Goal: Task Accomplishment & Management: Manage account settings

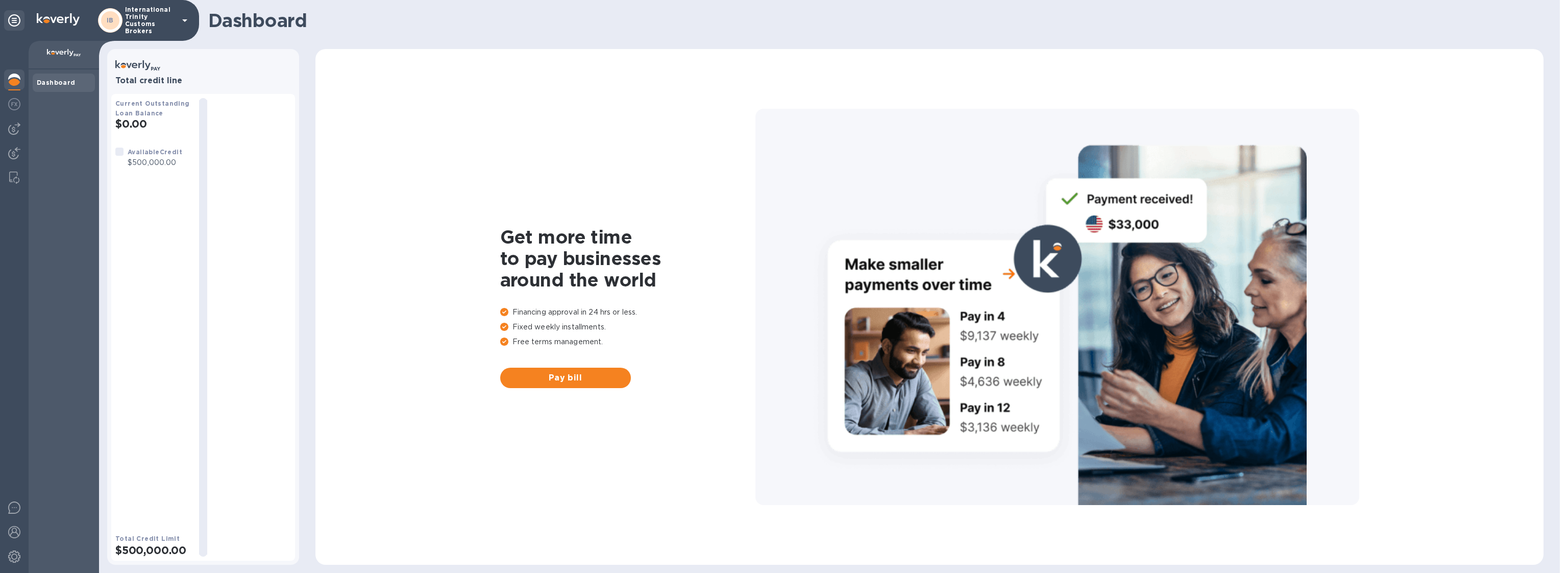
click at [153, 21] on p "International Trinity Customs Brokers" at bounding box center [150, 20] width 51 height 29
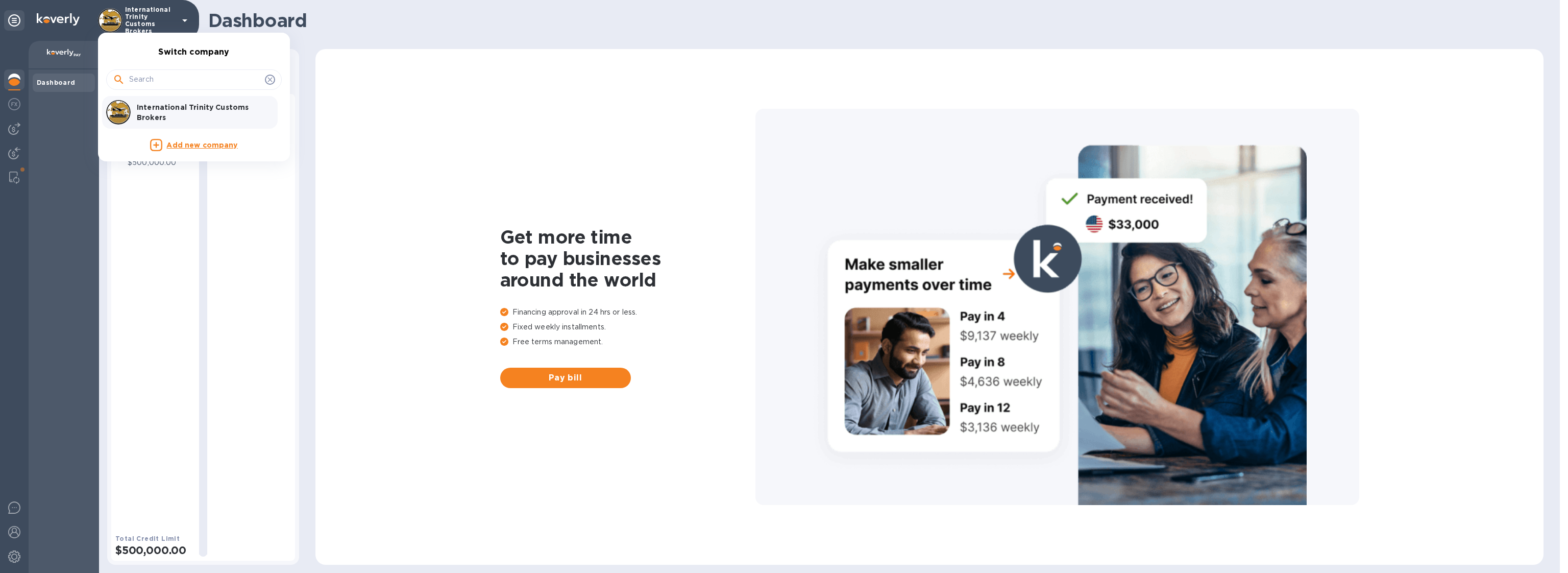
click at [200, 146] on p "Add new company" at bounding box center [201, 146] width 71 height 11
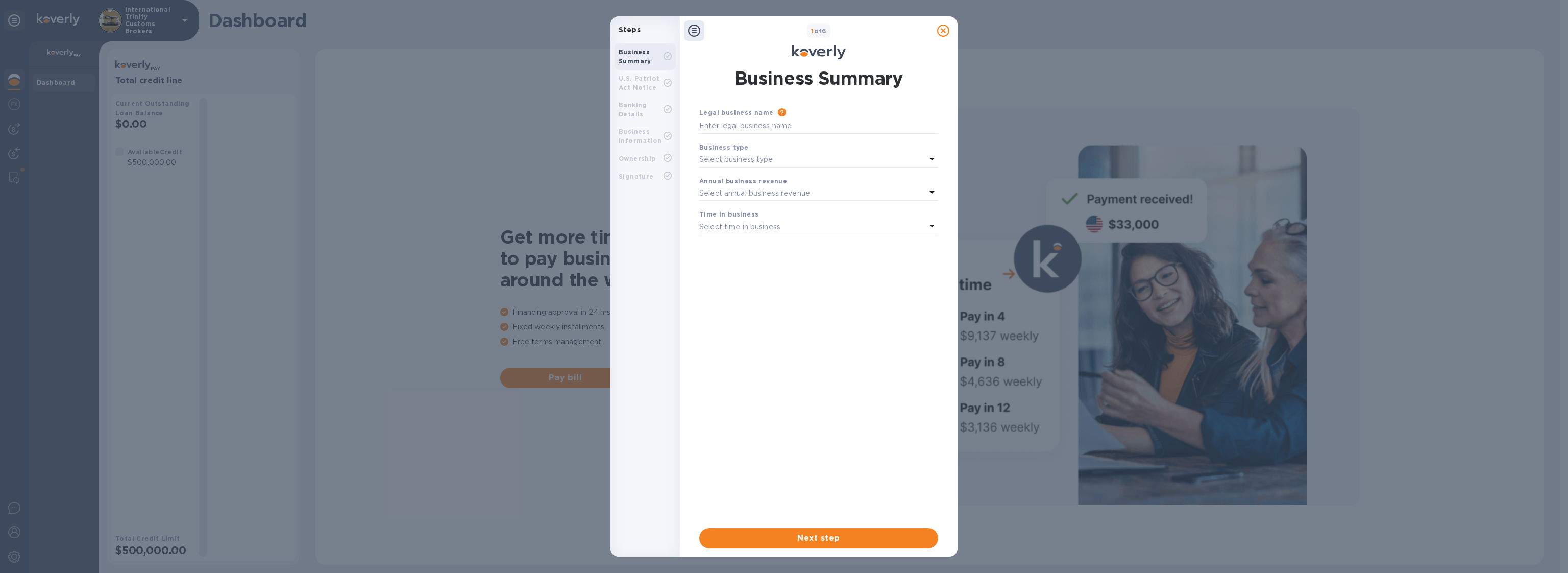
click at [953, 29] on div at bounding box center [943, 31] width 21 height 21
click at [950, 29] on div at bounding box center [943, 31] width 21 height 21
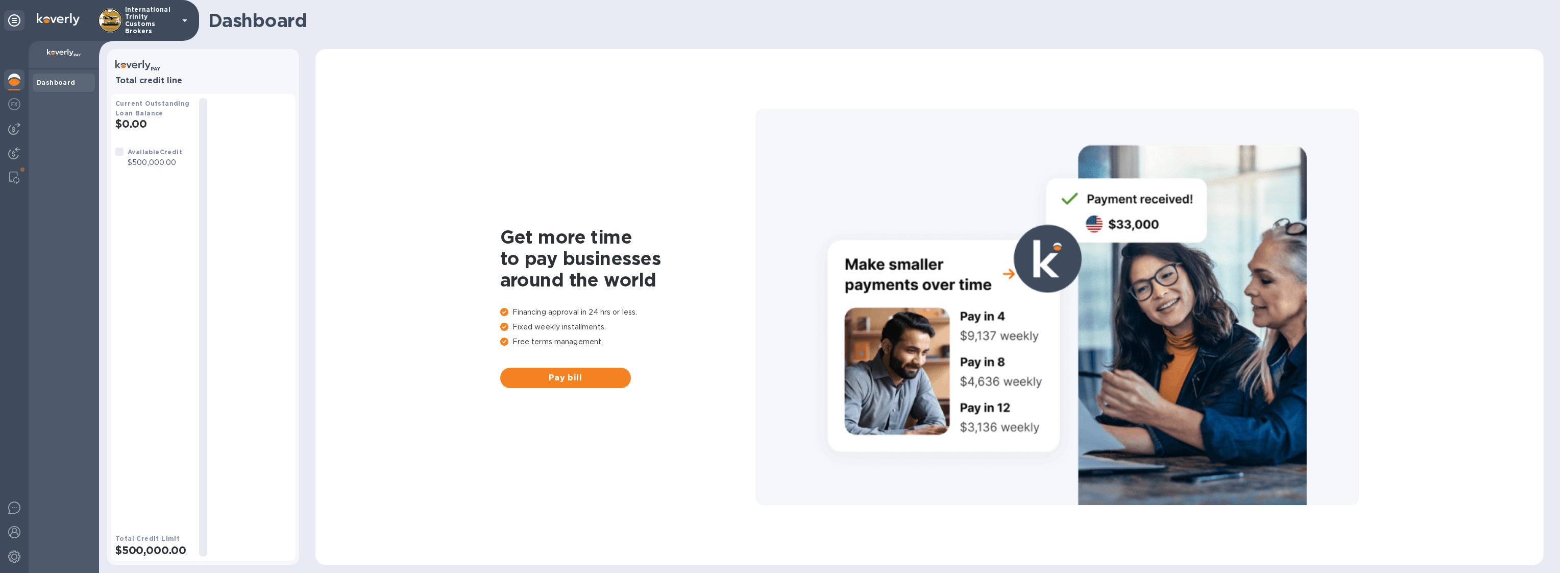
click at [185, 22] on icon at bounding box center [184, 20] width 12 height 12
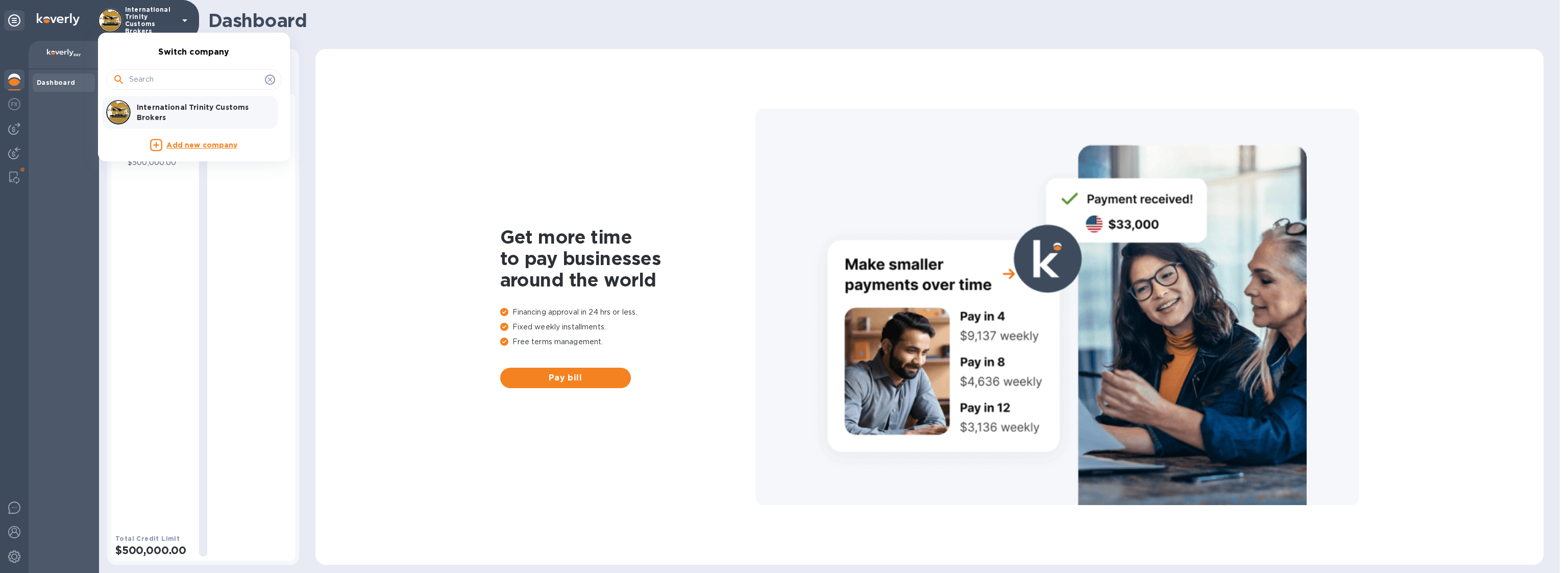
click at [164, 82] on input "text" at bounding box center [195, 79] width 131 height 15
type input "Challenge Cargo Service"
click at [206, 110] on p "Add new company" at bounding box center [201, 113] width 71 height 11
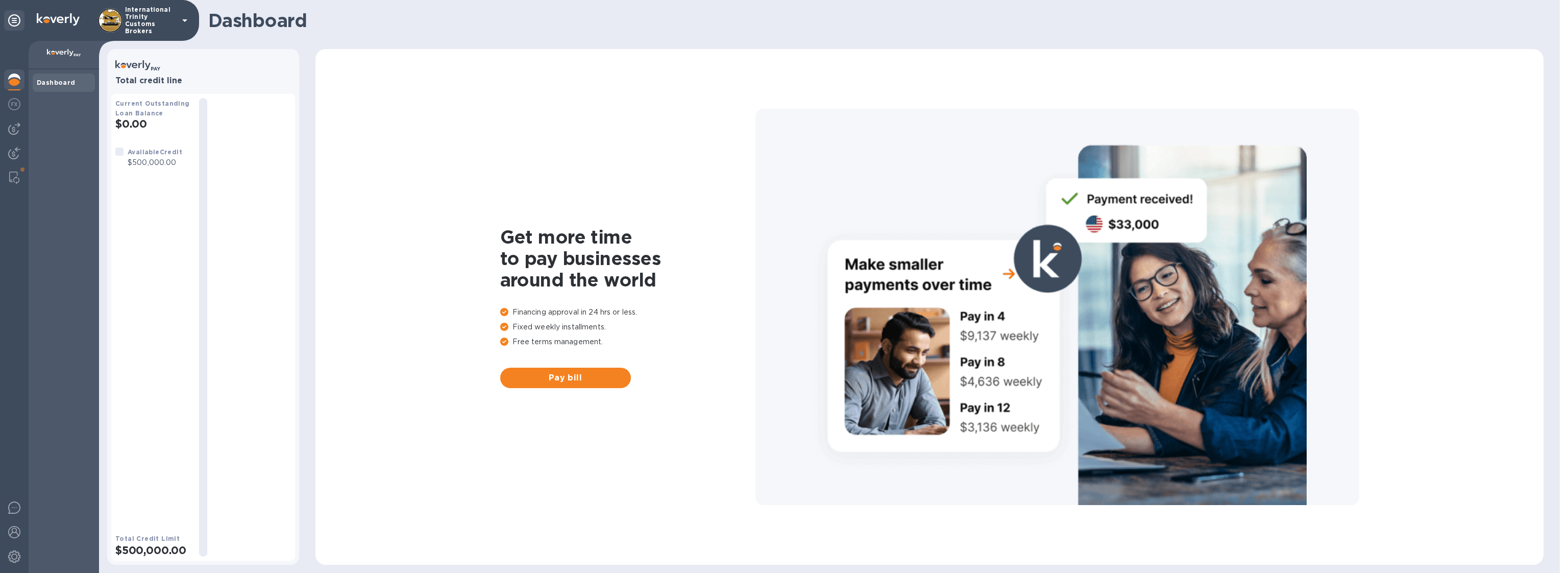
click at [158, 24] on p "International Trinity Customs Brokers" at bounding box center [150, 20] width 51 height 29
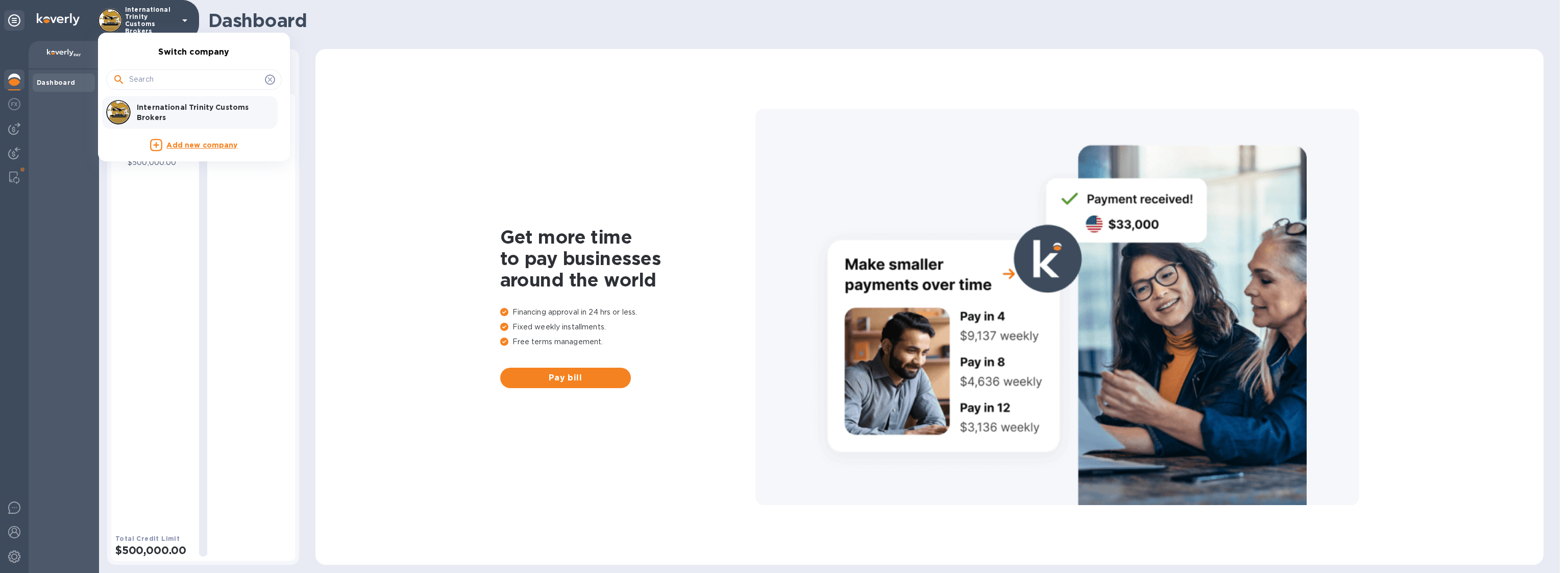
click at [151, 77] on input "text" at bounding box center [195, 79] width 131 height 15
click at [241, 77] on input "Challenge Cargo" at bounding box center [195, 79] width 131 height 15
click at [117, 83] on icon at bounding box center [119, 80] width 12 height 12
click at [172, 74] on input "Challenge" at bounding box center [195, 79] width 131 height 15
click at [180, 79] on input "Challenge" at bounding box center [195, 79] width 131 height 15
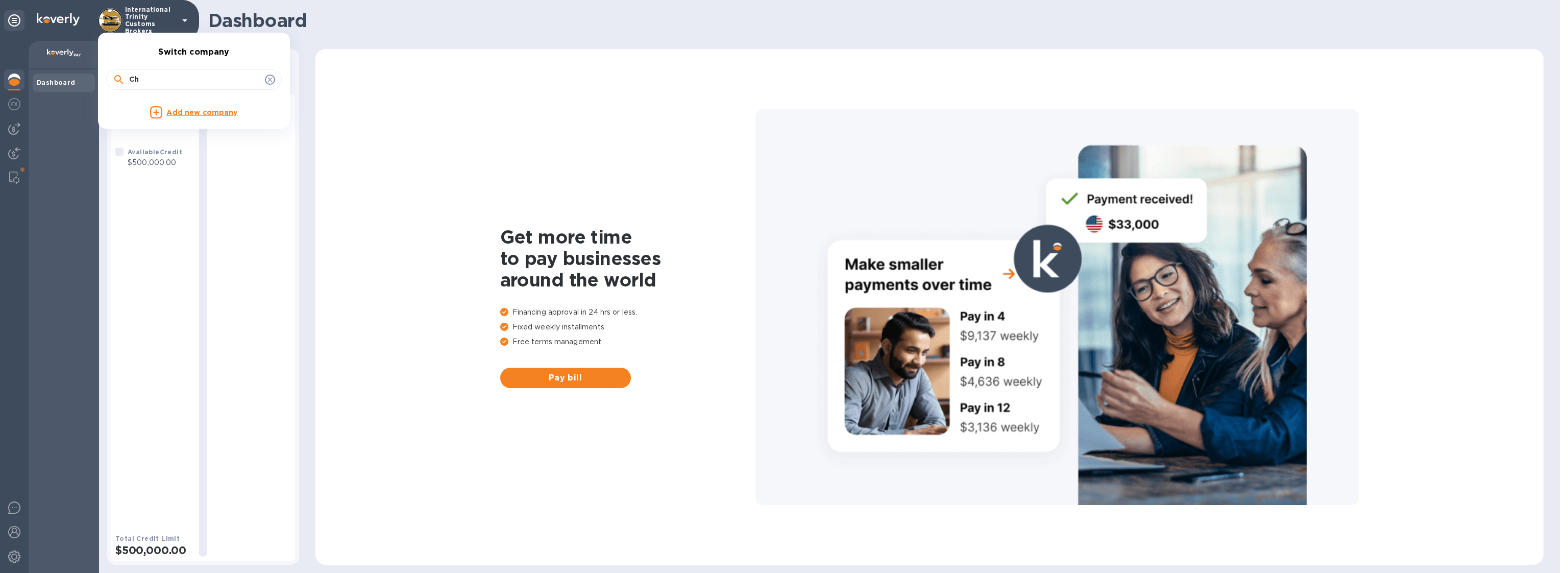
type input "C"
type input "Challenge Cargo"
click at [271, 79] on icon at bounding box center [270, 79] width 8 height 8
click at [195, 90] on div at bounding box center [194, 79] width 175 height 35
click at [164, 65] on div at bounding box center [194, 79] width 175 height 35
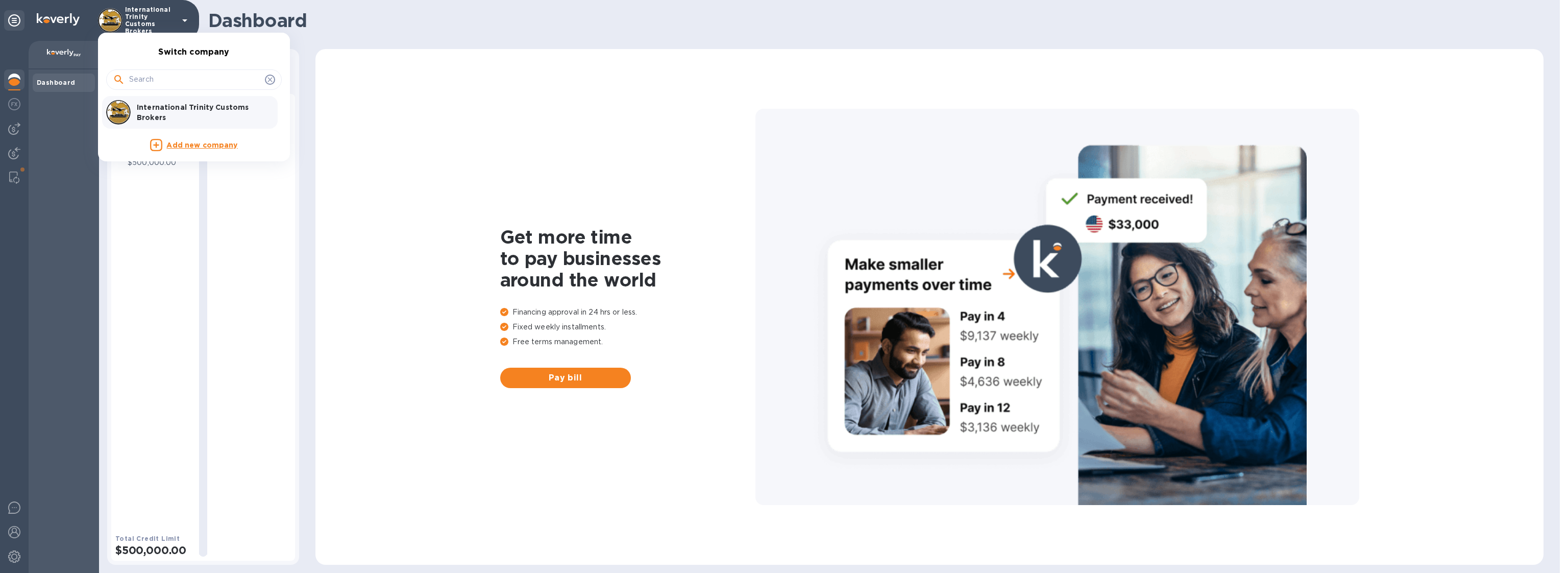
click at [161, 74] on input "text" at bounding box center [195, 79] width 131 height 15
type input "C"
type input "A"
click at [13, 532] on div at bounding box center [784, 286] width 1568 height 573
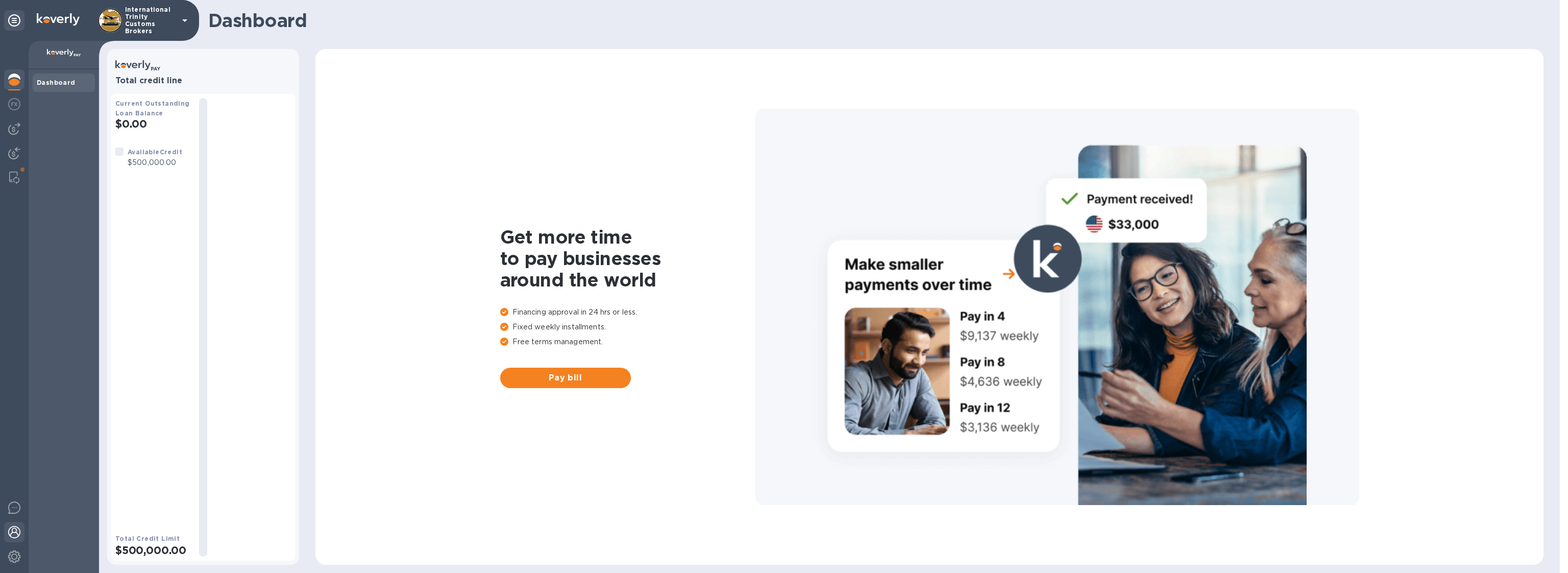
click at [15, 532] on img at bounding box center [14, 532] width 12 height 12
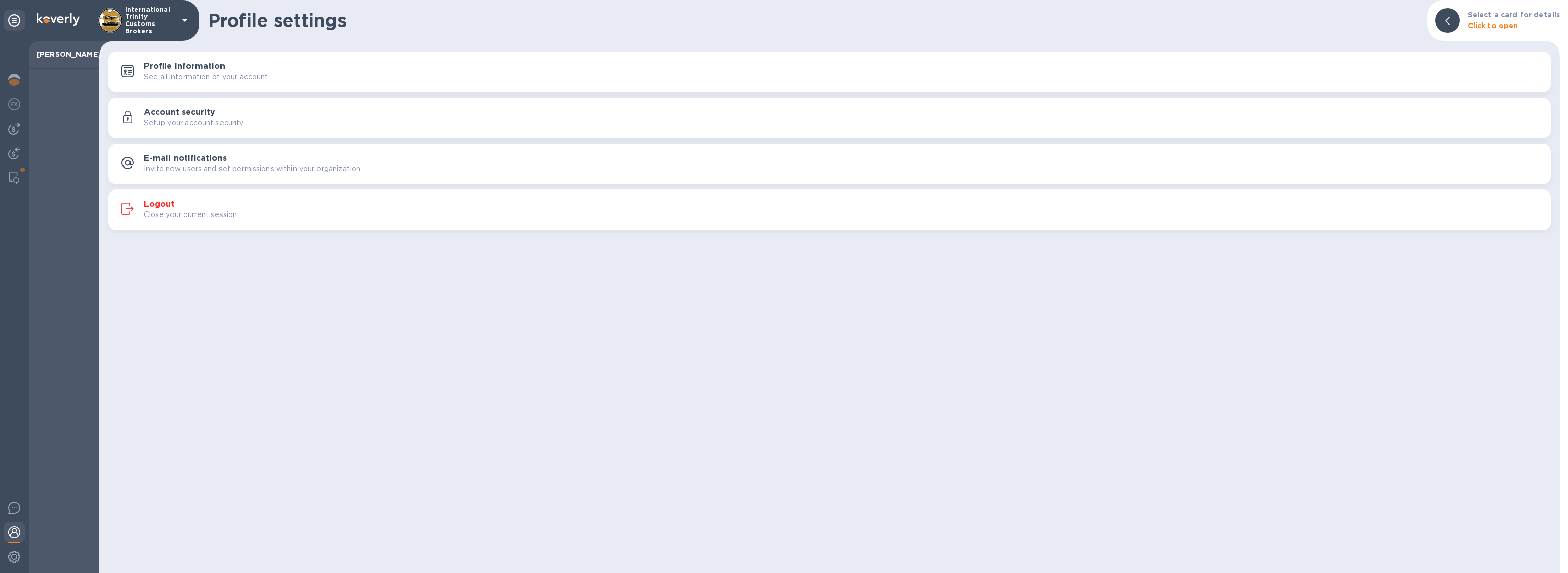
click at [178, 69] on h3 "Profile information" at bounding box center [184, 66] width 81 height 10
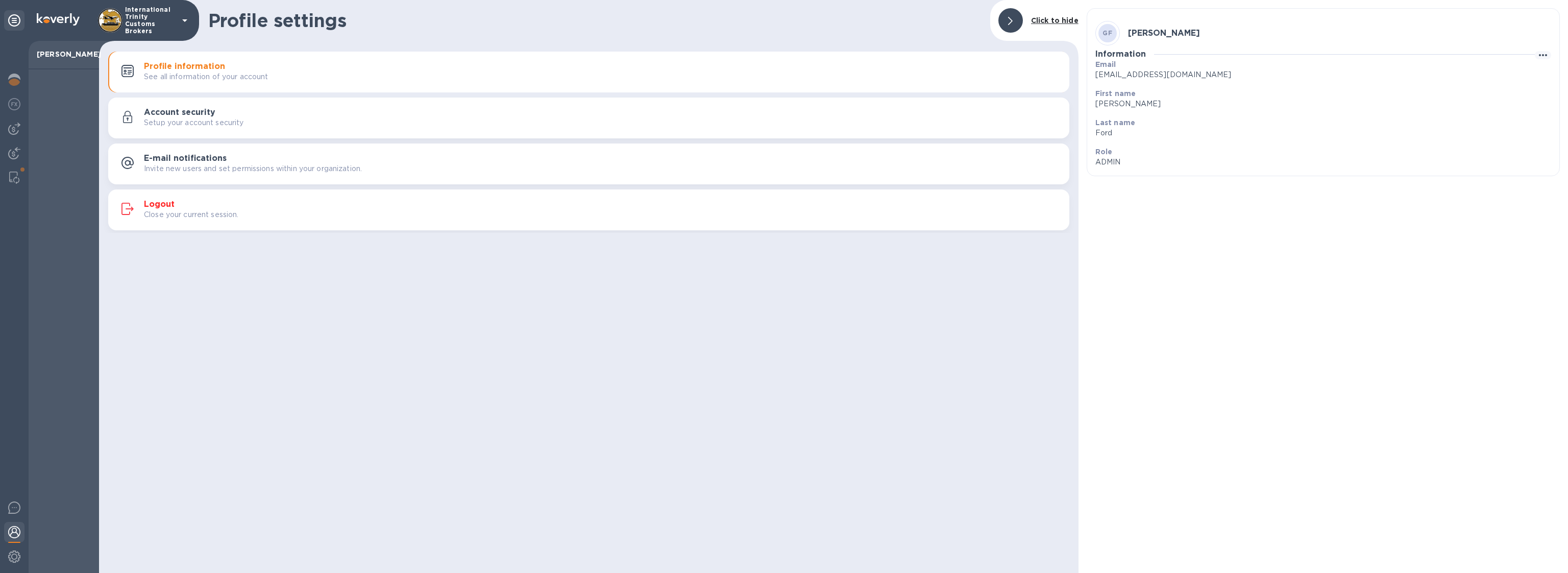
click at [243, 110] on div "Account security Setup your account security" at bounding box center [602, 118] width 917 height 21
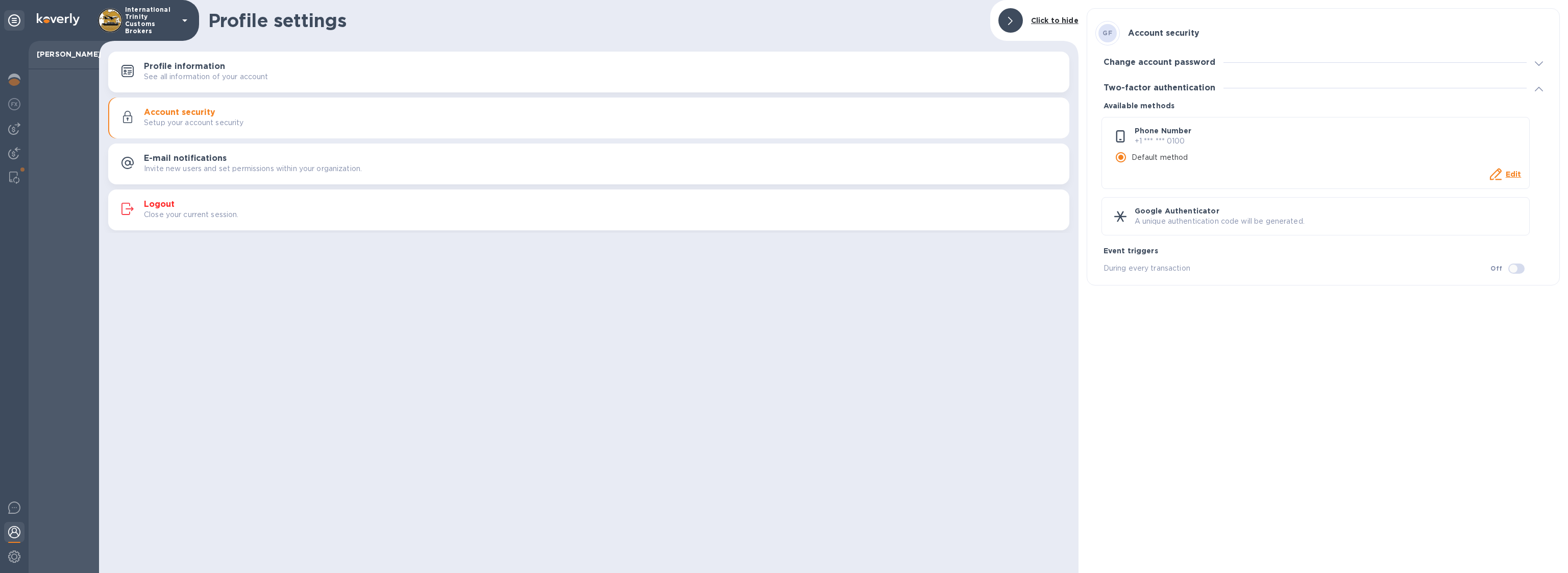
click at [267, 150] on button "E-mail notifications Invite new users and set permissions within your organizat…" at bounding box center [589, 164] width 961 height 41
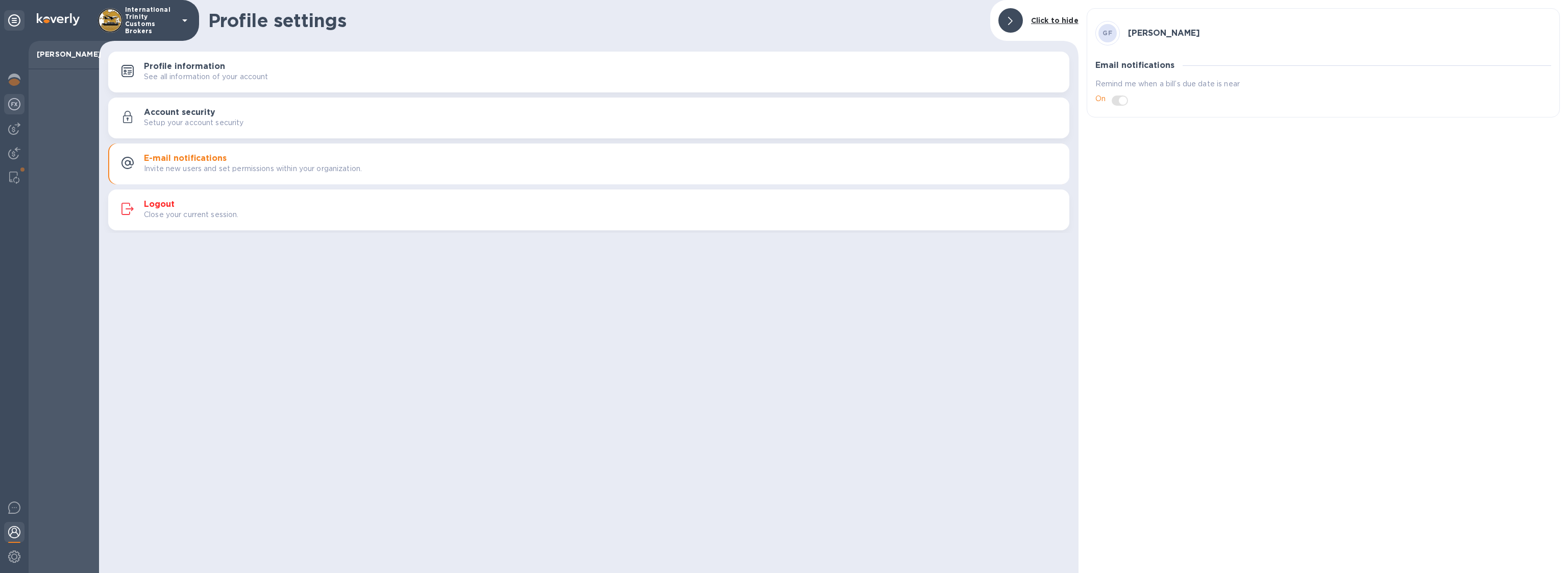
click at [10, 103] on img at bounding box center [14, 104] width 12 height 12
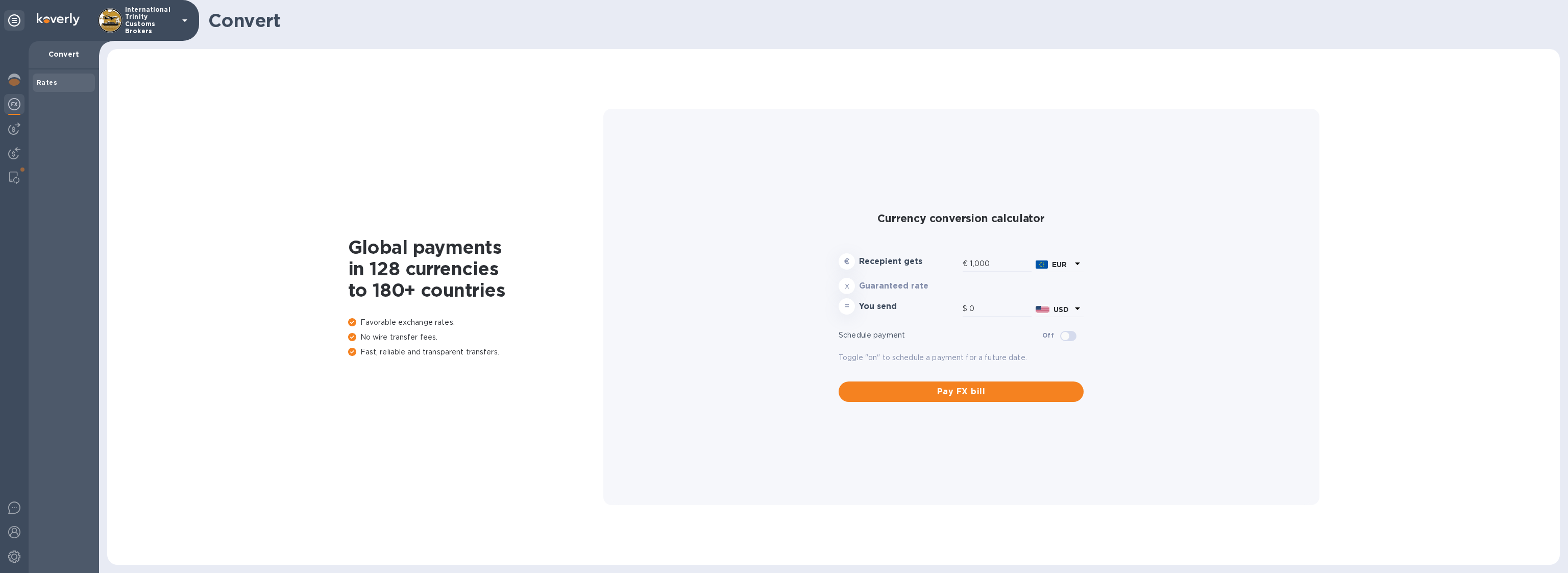
click at [35, 79] on div "Rates" at bounding box center [64, 83] width 62 height 18
click at [5, 95] on div at bounding box center [15, 105] width 21 height 23
type input "1,169.13"
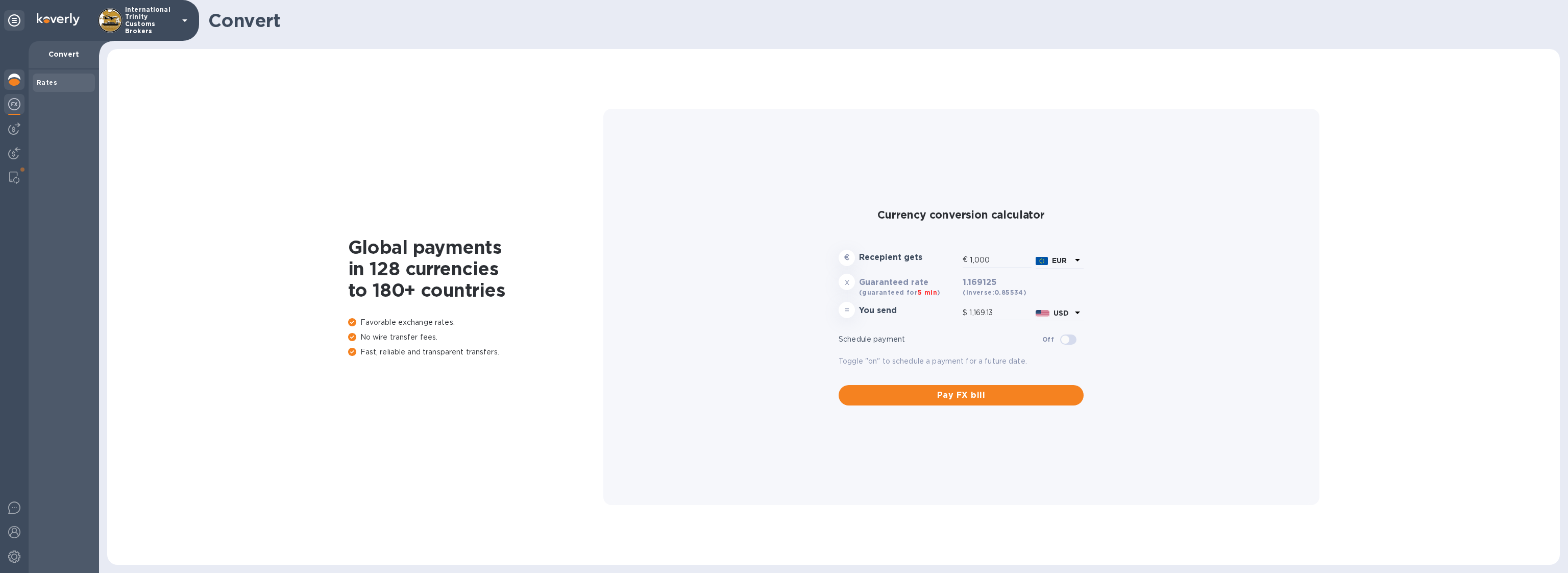
click at [16, 79] on img at bounding box center [14, 80] width 12 height 12
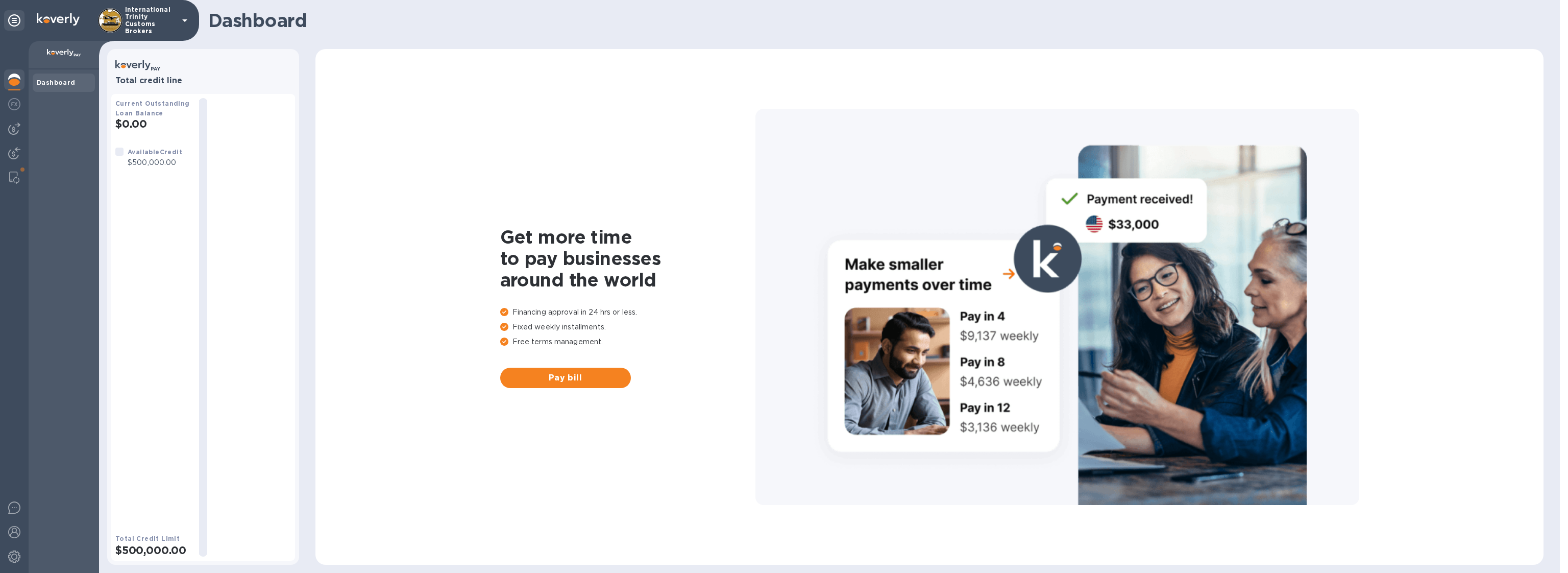
click at [2, 150] on div at bounding box center [14, 307] width 29 height 532
click at [9, 149] on img at bounding box center [14, 153] width 12 height 12
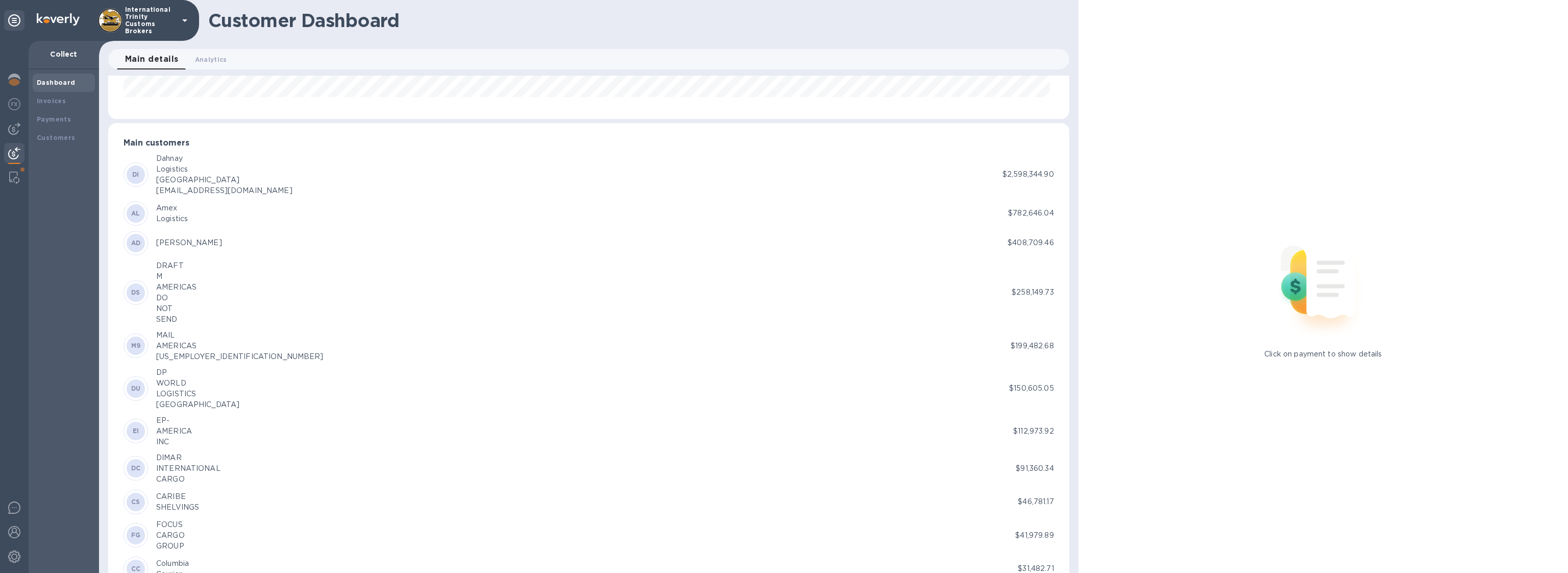
scroll to position [90, 0]
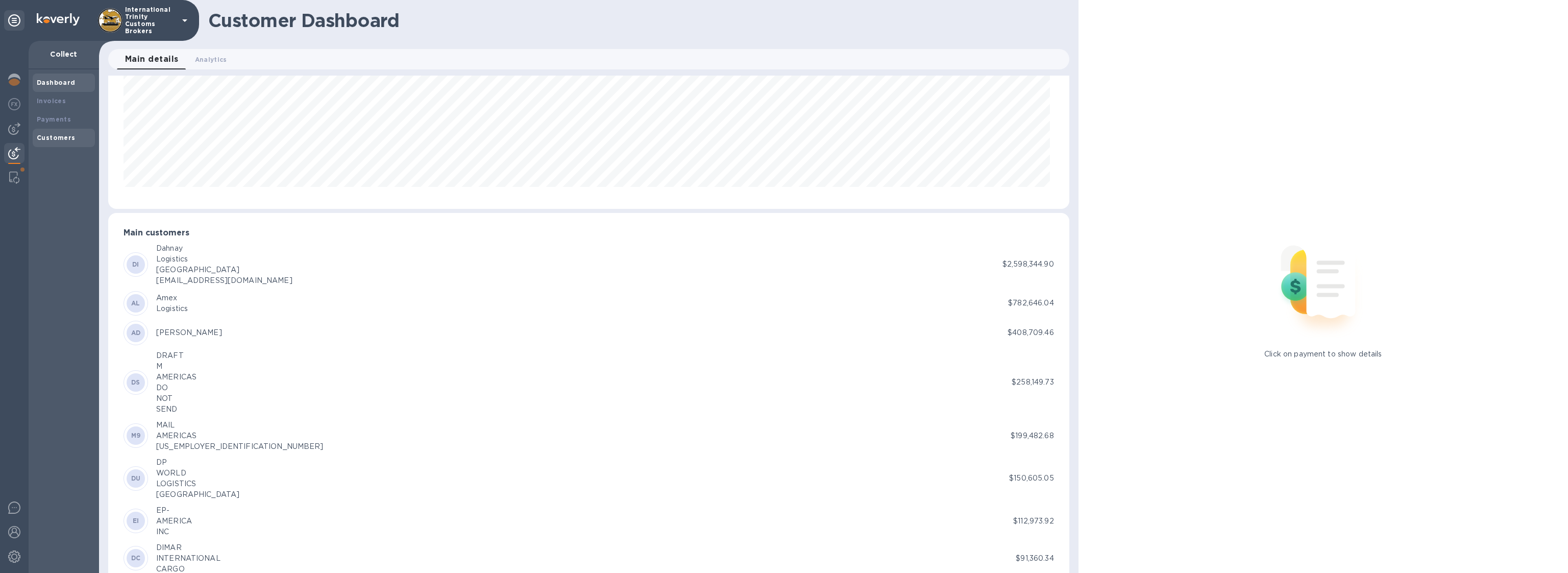
click at [49, 133] on div "Customers" at bounding box center [63, 138] width 54 height 10
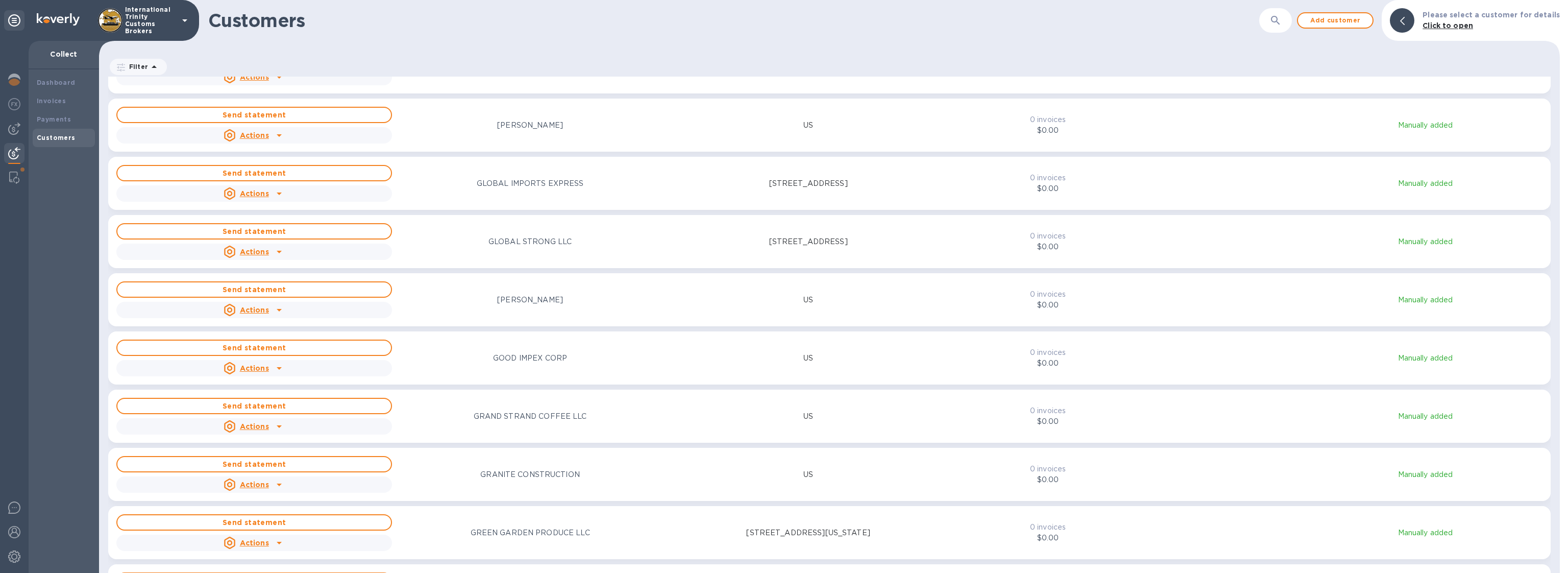
scroll to position [5843, 0]
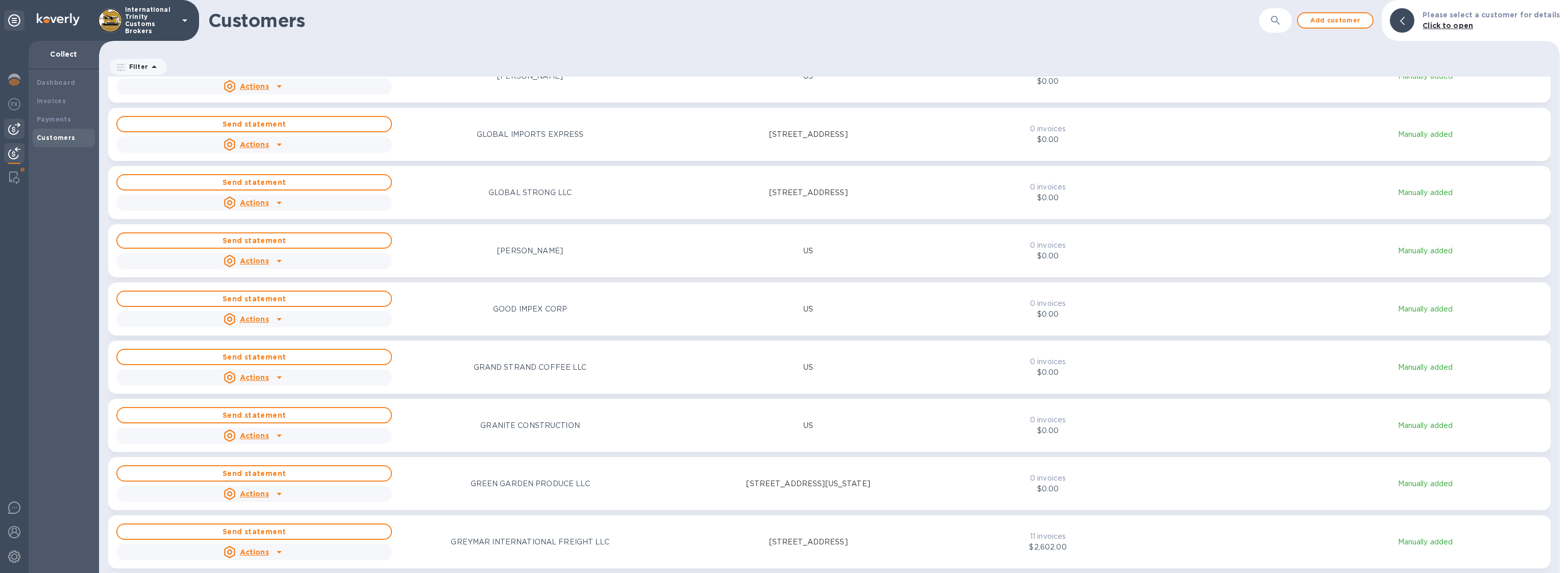
click at [16, 136] on div at bounding box center [15, 129] width 21 height 21
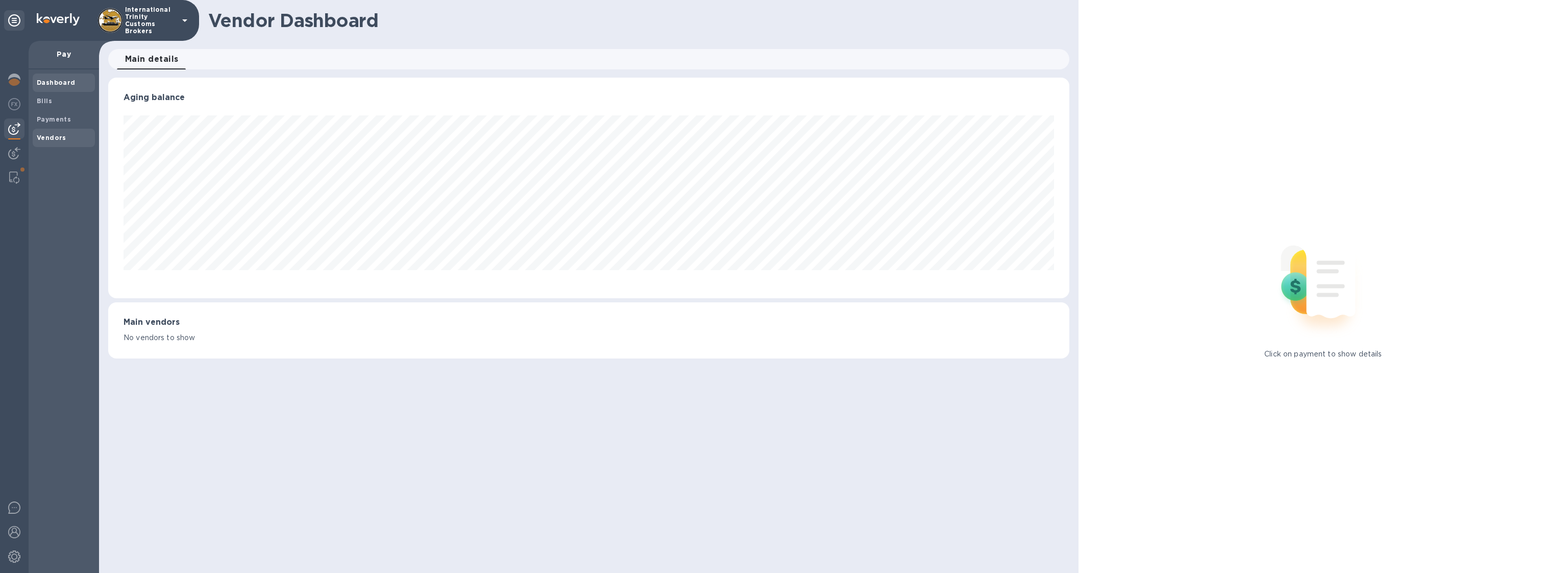
scroll to position [220, 961]
click at [54, 141] on span "Vendors" at bounding box center [51, 138] width 30 height 10
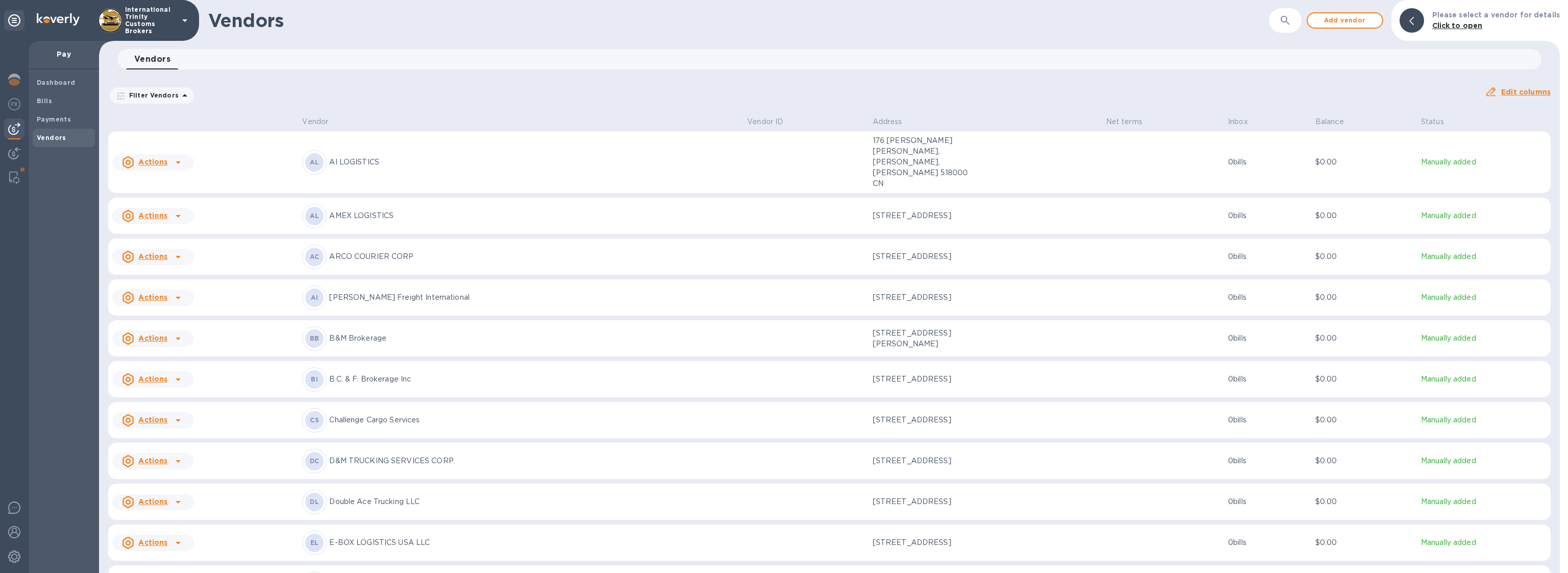
click at [492, 415] on p "Challenge Cargo Services" at bounding box center [534, 420] width 410 height 11
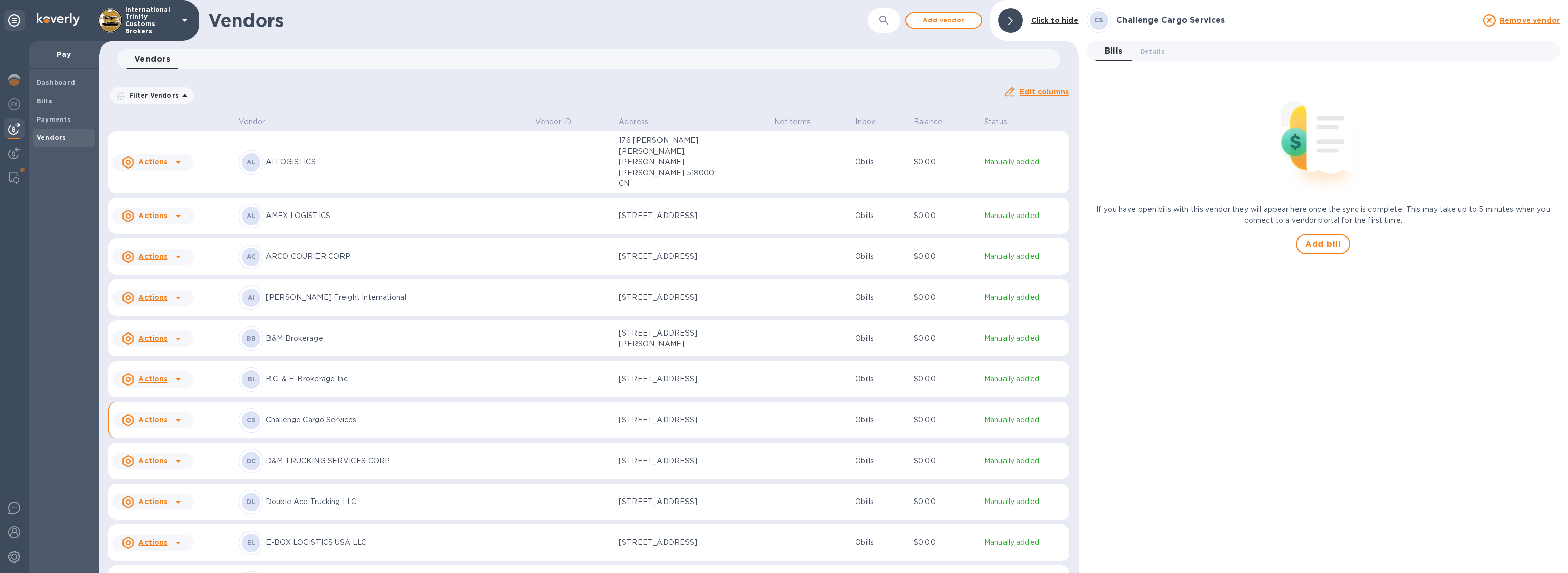
click at [1013, 20] on icon at bounding box center [1010, 21] width 5 height 8
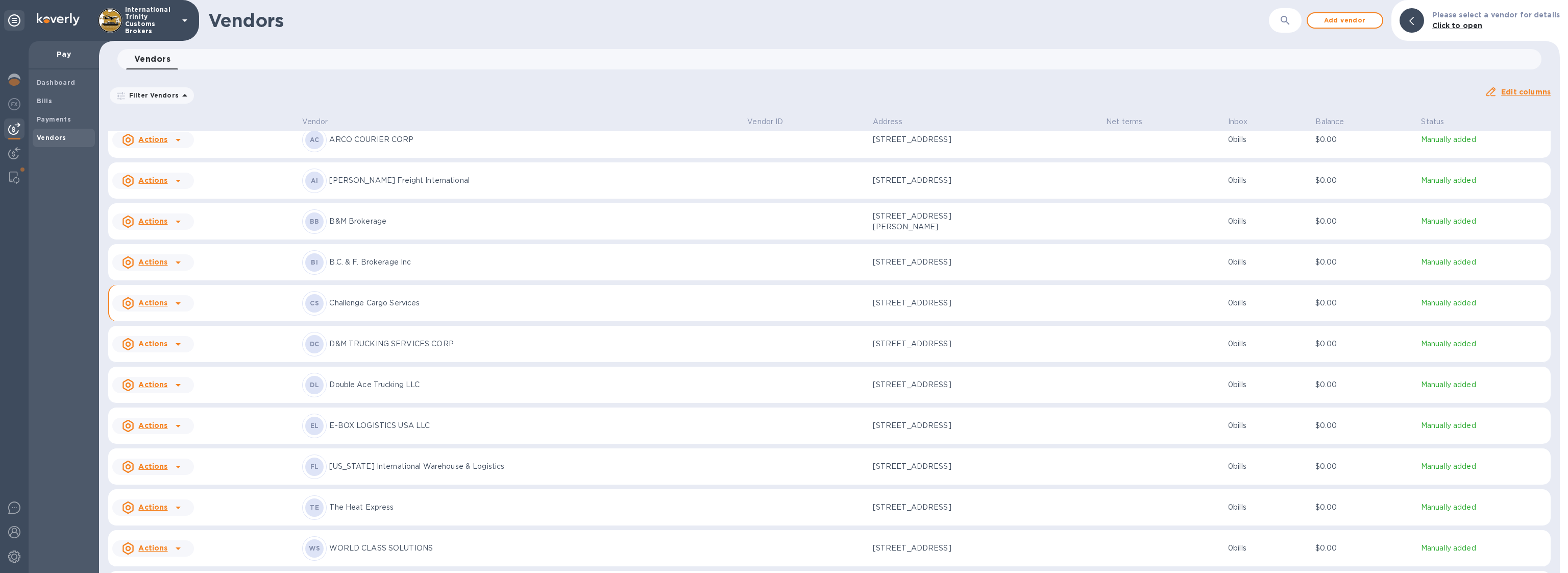
scroll to position [134, 0]
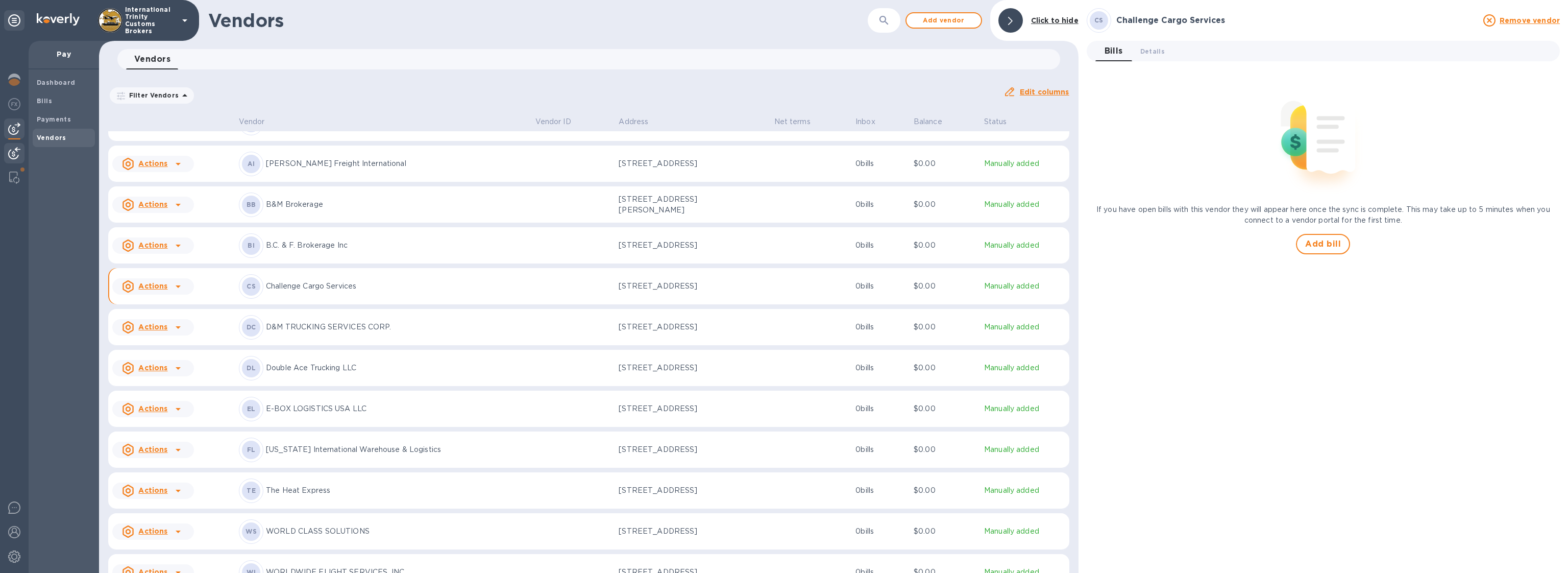
click at [14, 160] on div at bounding box center [15, 154] width 21 height 23
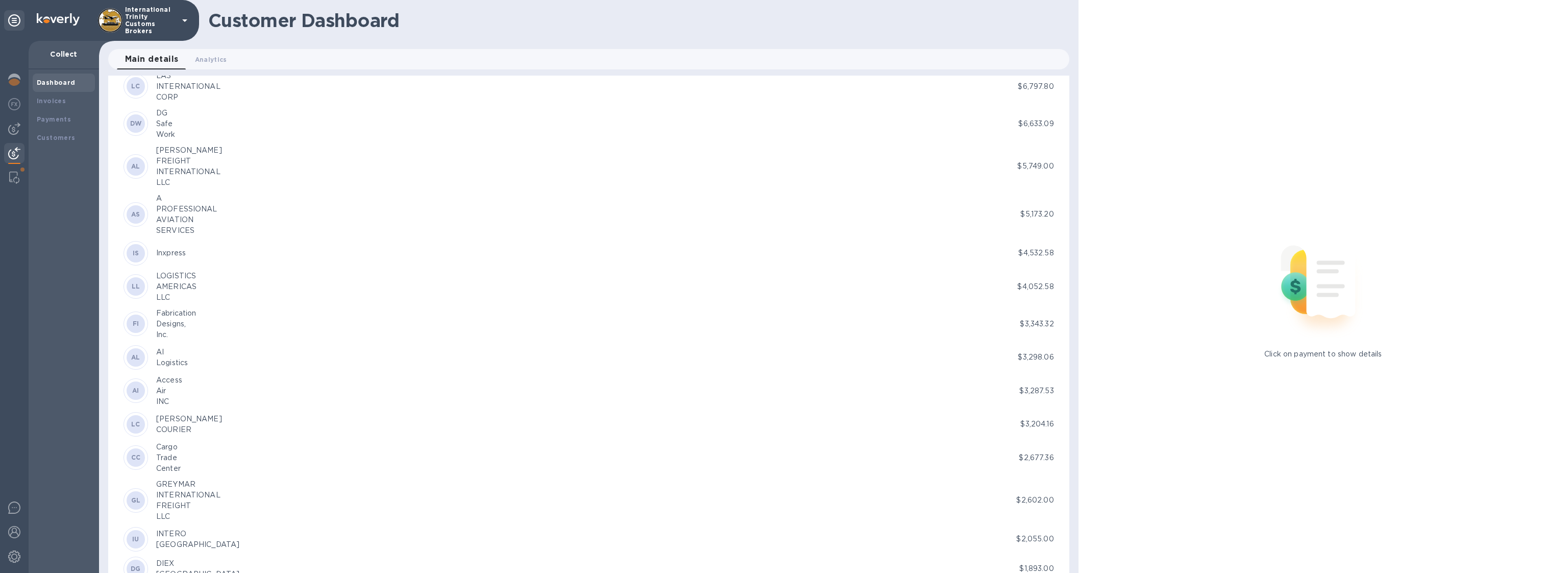
scroll to position [1011, 0]
